Goal: Task Accomplishment & Management: Manage account settings

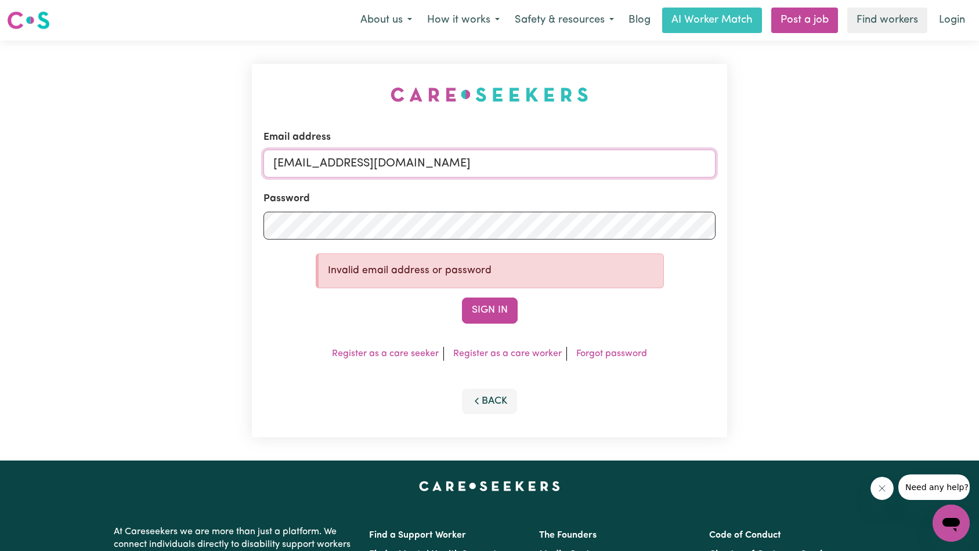
click at [499, 169] on input "superuser~admin@1heartcs.com" at bounding box center [489, 164] width 453 height 28
type input "superuser~natasha.bamford@hotmail.com"
click at [496, 310] on button "Sign In" at bounding box center [490, 311] width 56 height 26
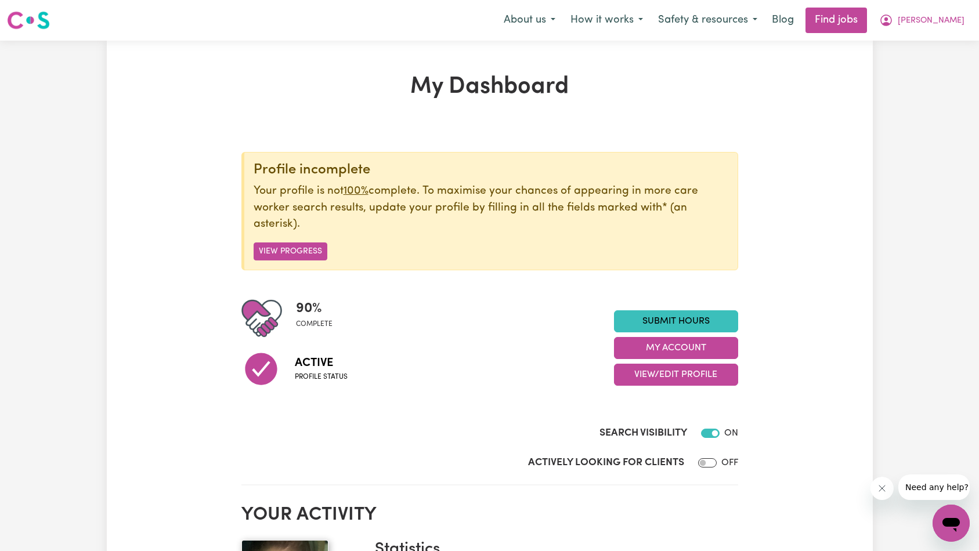
click at [882, 484] on icon "Close message from company" at bounding box center [881, 488] width 9 height 9
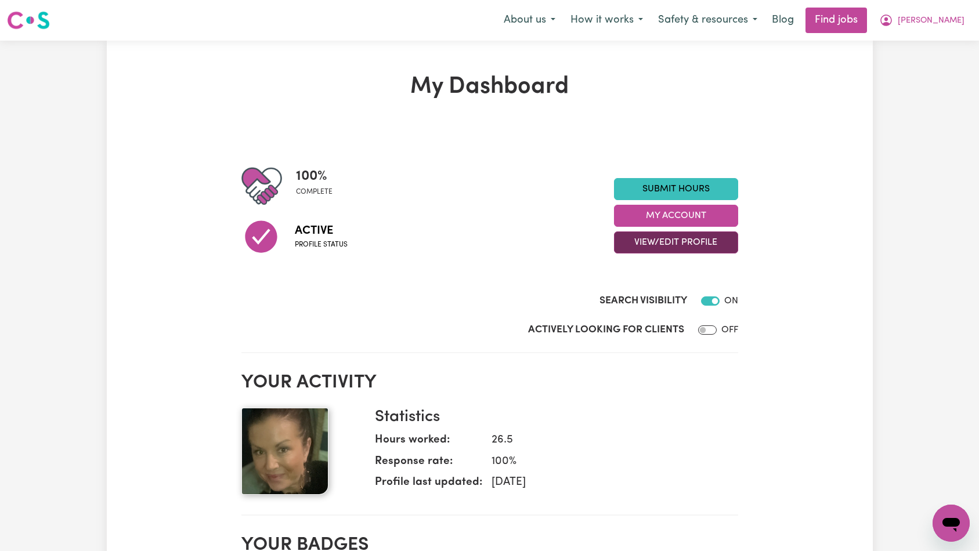
click at [665, 237] on button "View/Edit Profile" at bounding box center [676, 242] width 124 height 22
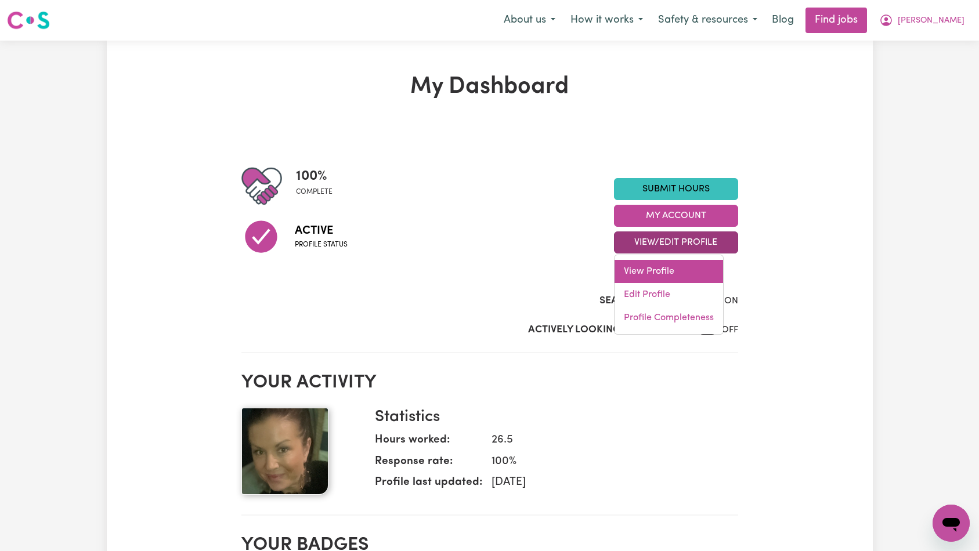
click at [664, 269] on link "View Profile" at bounding box center [668, 271] width 108 height 23
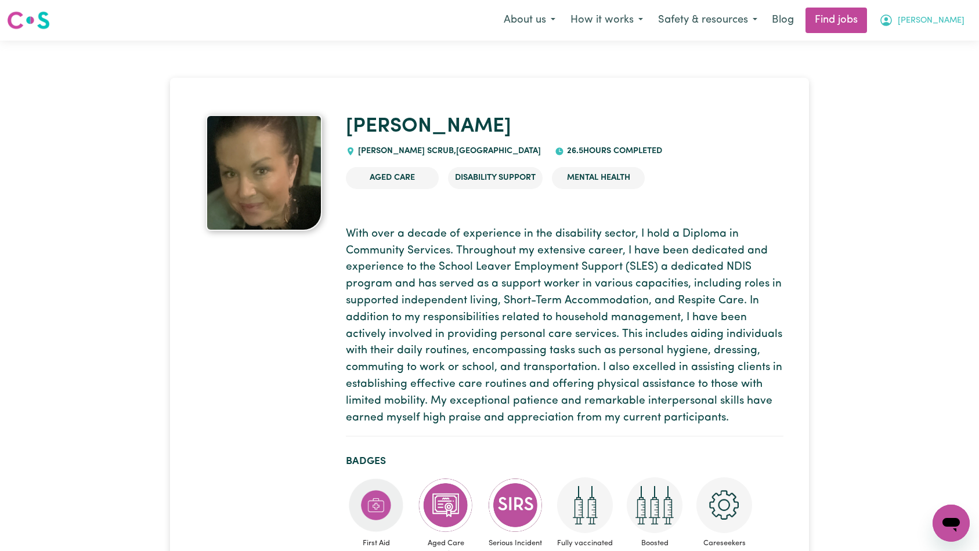
click at [953, 28] on button "[PERSON_NAME]" at bounding box center [921, 20] width 100 height 24
click at [921, 64] on link "My Dashboard" at bounding box center [925, 67] width 92 height 22
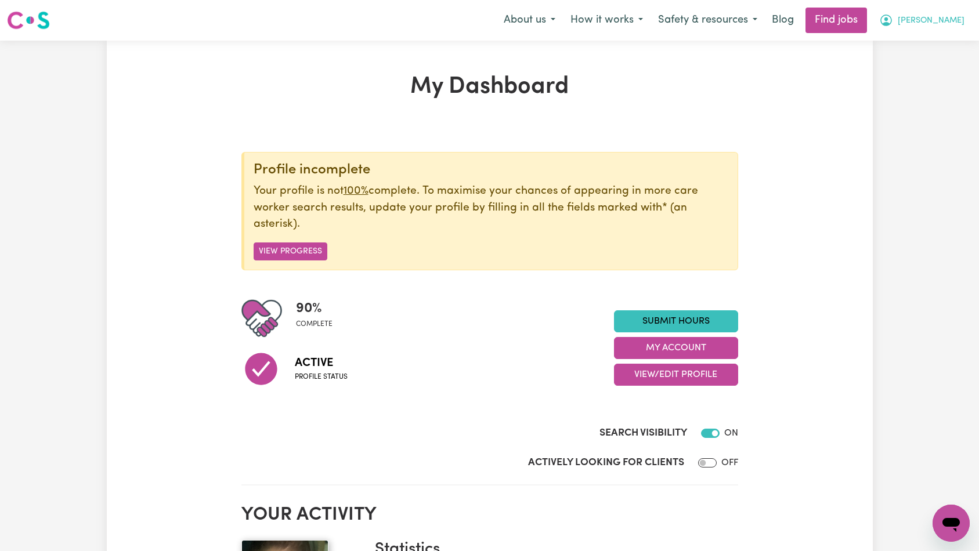
click at [942, 25] on span "[PERSON_NAME]" at bounding box center [930, 21] width 67 height 13
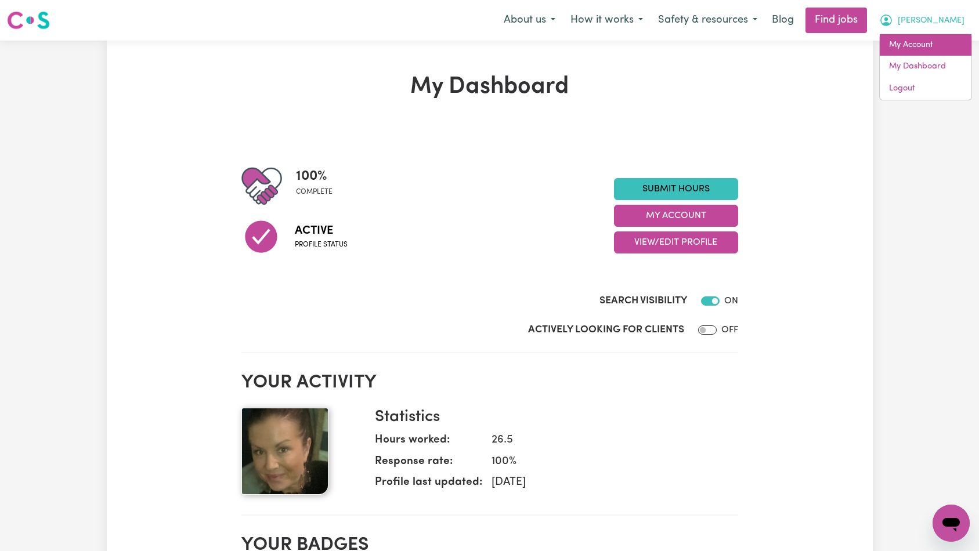
click at [931, 42] on link "My Account" at bounding box center [925, 45] width 92 height 22
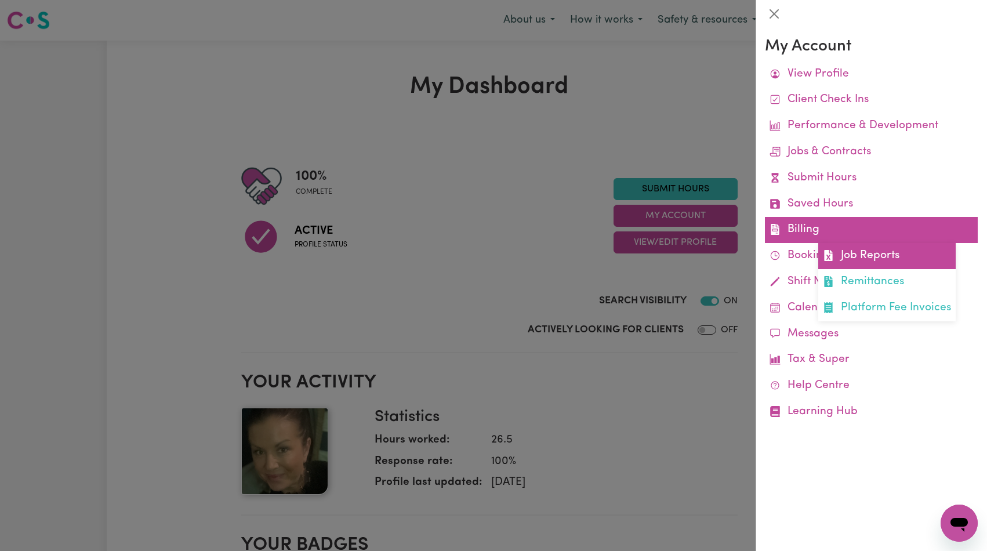
click at [864, 249] on link "Job Reports" at bounding box center [887, 256] width 137 height 26
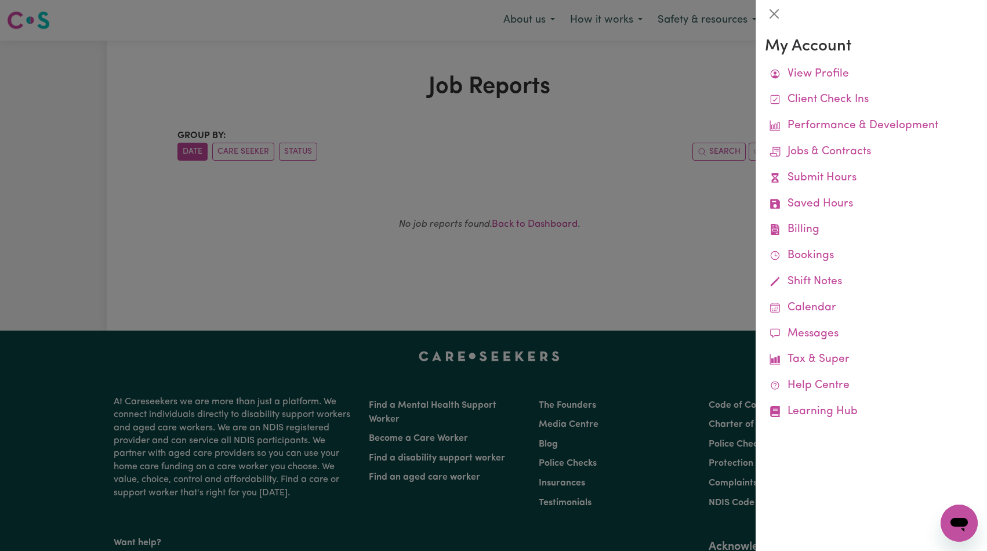
click at [655, 165] on div at bounding box center [493, 275] width 987 height 551
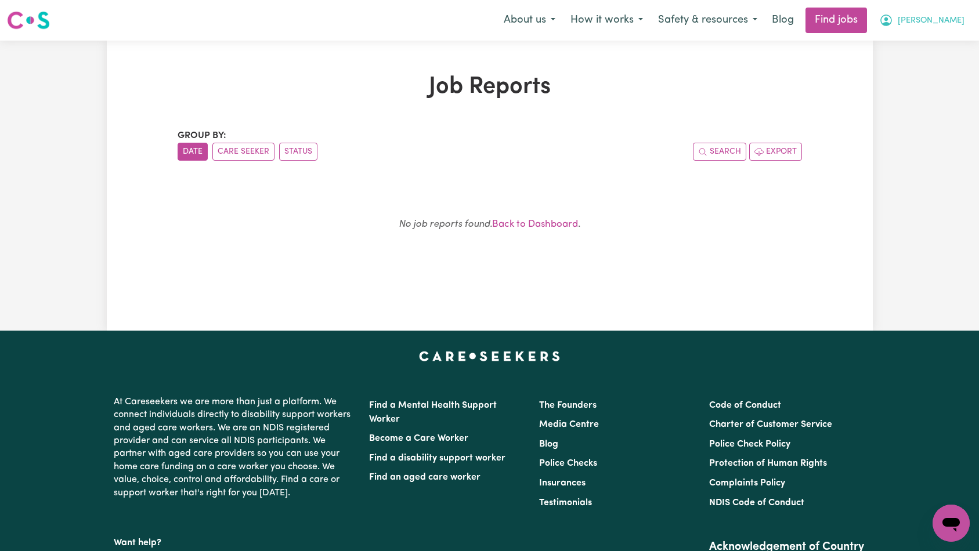
click at [965, 31] on button "[PERSON_NAME]" at bounding box center [921, 20] width 100 height 24
click at [938, 44] on link "My Account" at bounding box center [925, 45] width 92 height 22
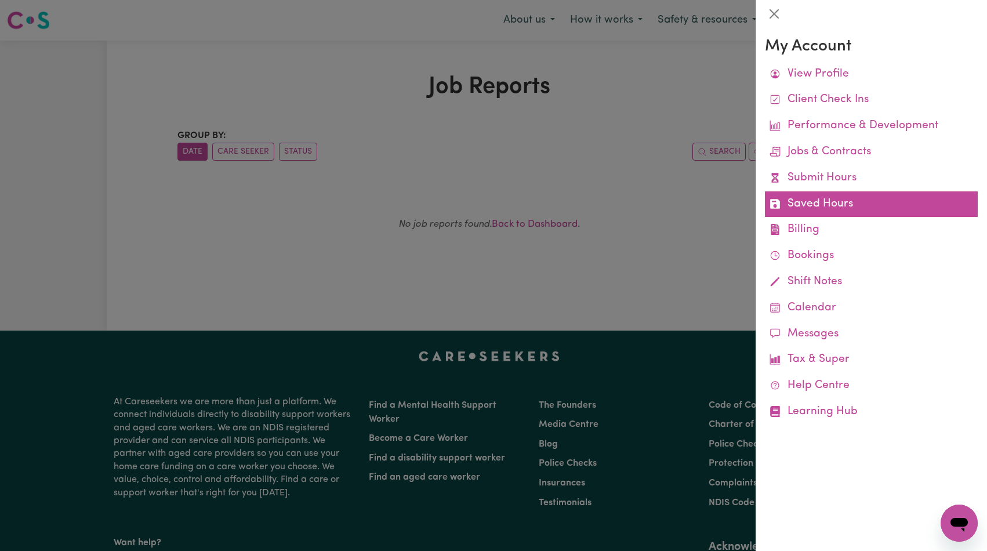
click at [835, 200] on link "Saved Hours" at bounding box center [871, 204] width 213 height 26
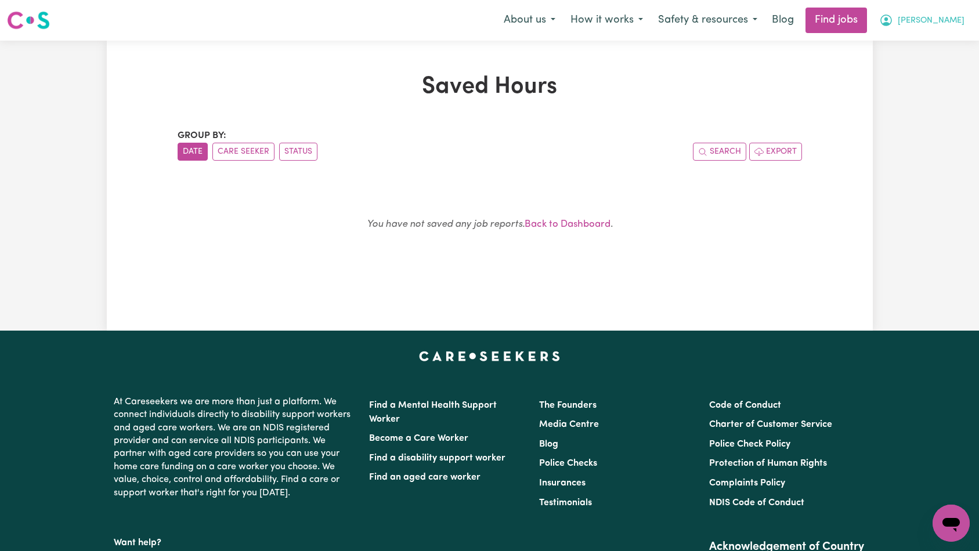
click at [954, 24] on span "[PERSON_NAME]" at bounding box center [930, 21] width 67 height 13
click at [943, 40] on link "My Account" at bounding box center [925, 45] width 92 height 22
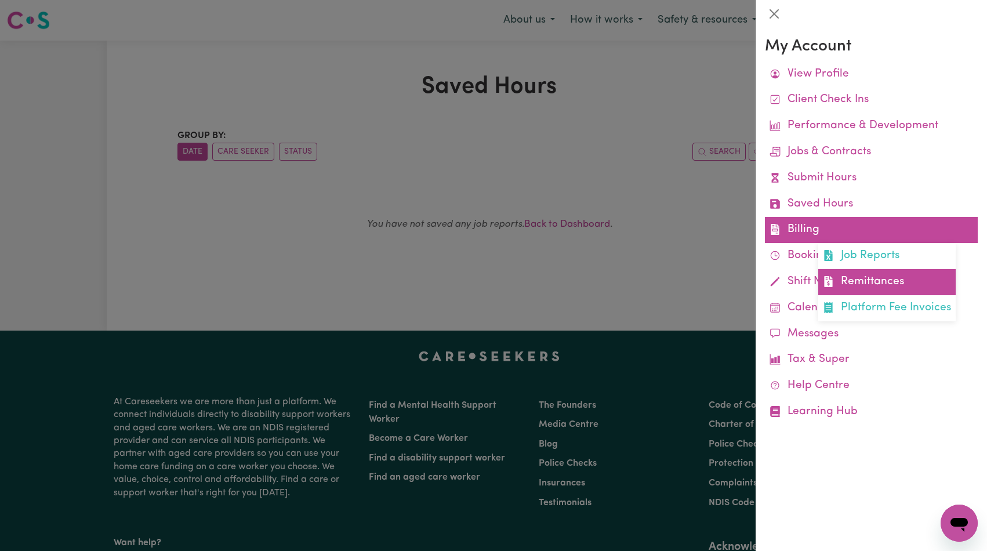
click at [873, 284] on link "Remittances" at bounding box center [887, 282] width 137 height 26
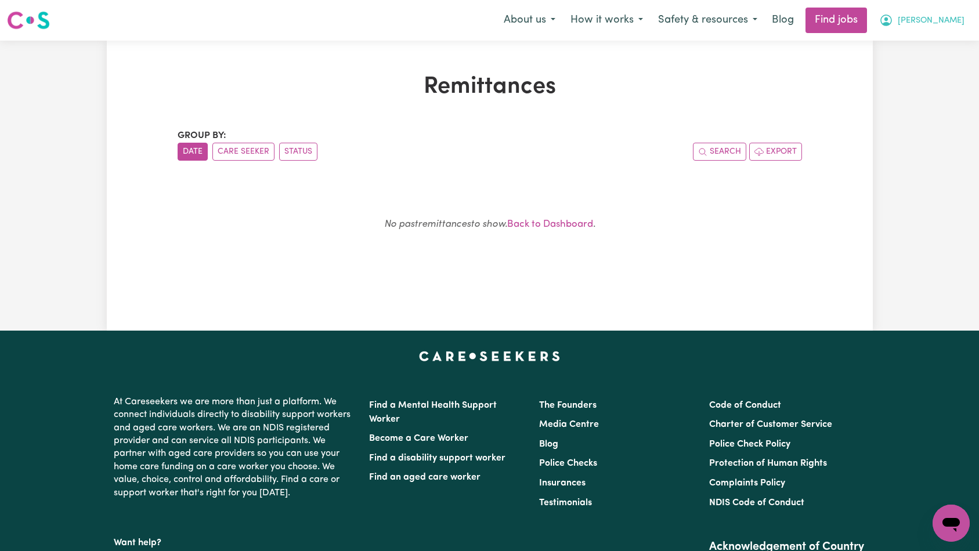
click at [944, 24] on span "[PERSON_NAME]" at bounding box center [930, 21] width 67 height 13
click at [933, 48] on link "My Account" at bounding box center [925, 45] width 92 height 22
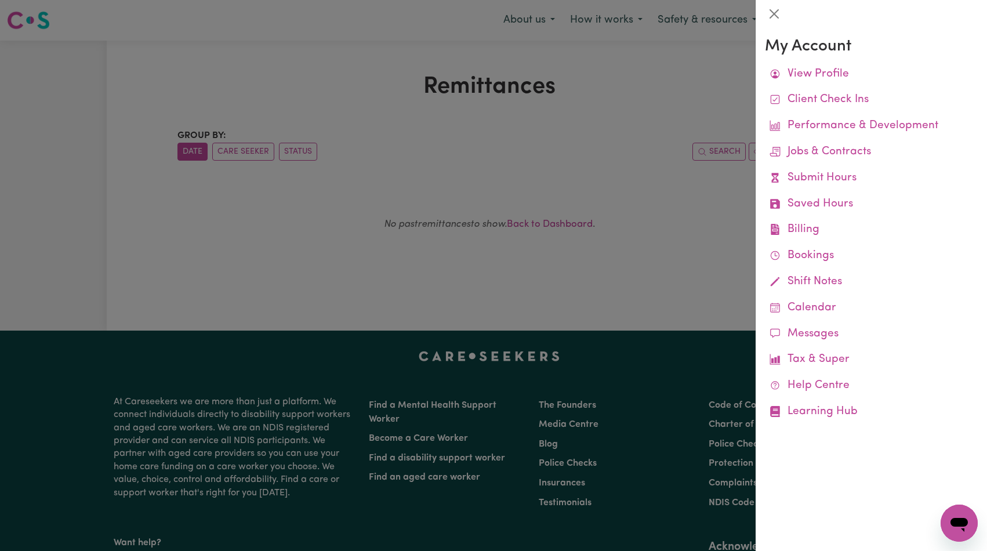
click at [609, 146] on div at bounding box center [493, 275] width 987 height 551
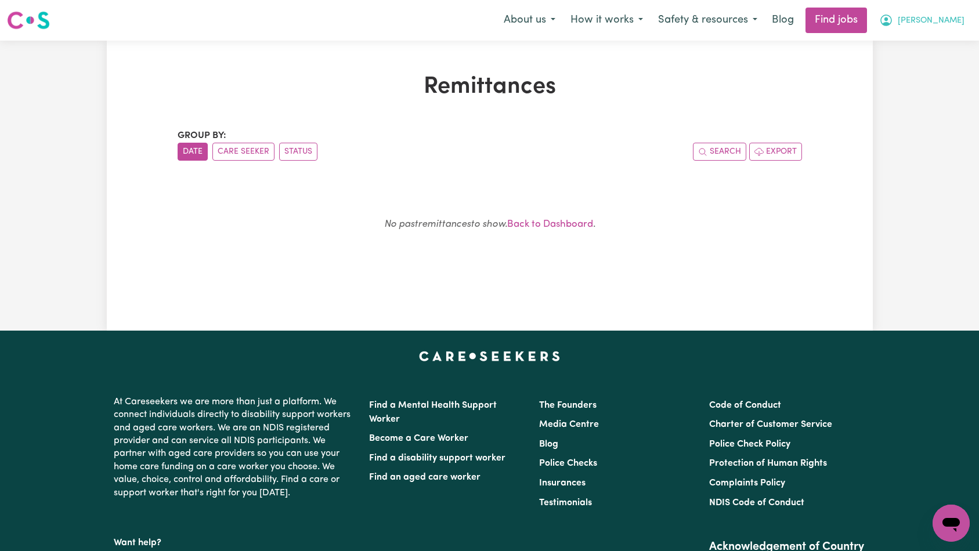
click at [925, 30] on button "[PERSON_NAME]" at bounding box center [921, 20] width 100 height 24
click at [921, 46] on link "My Account" at bounding box center [925, 45] width 92 height 22
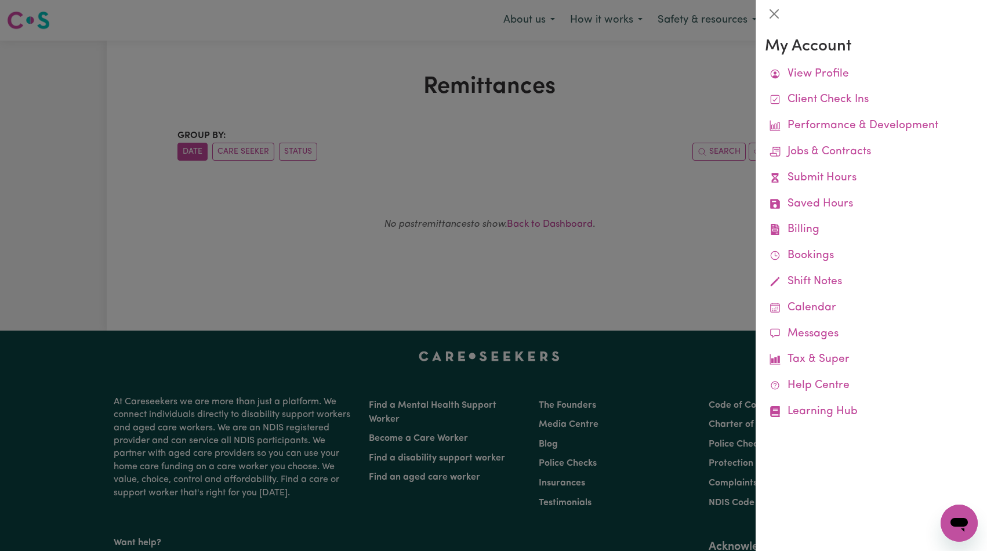
click at [714, 253] on div at bounding box center [493, 275] width 987 height 551
